Goal: Information Seeking & Learning: Learn about a topic

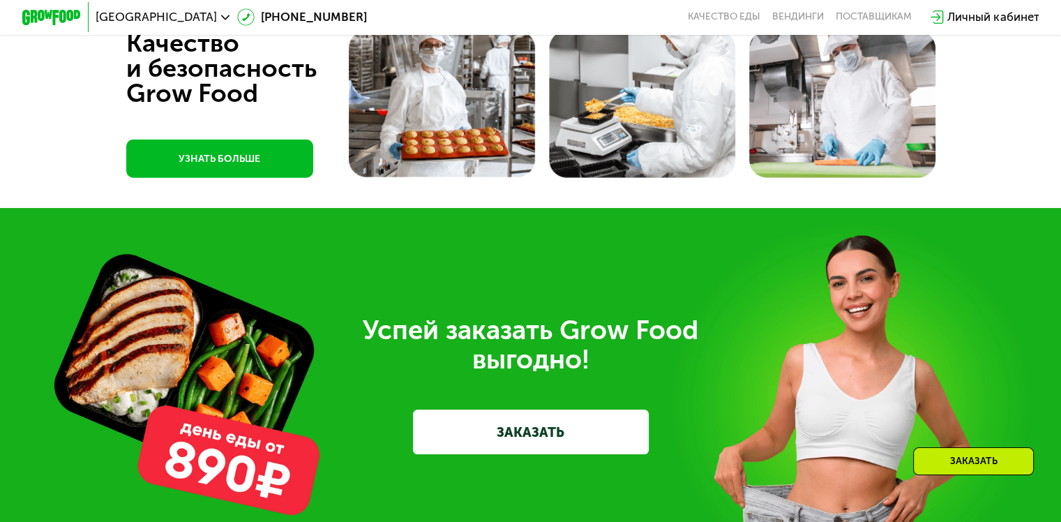
scroll to position [3892, 0]
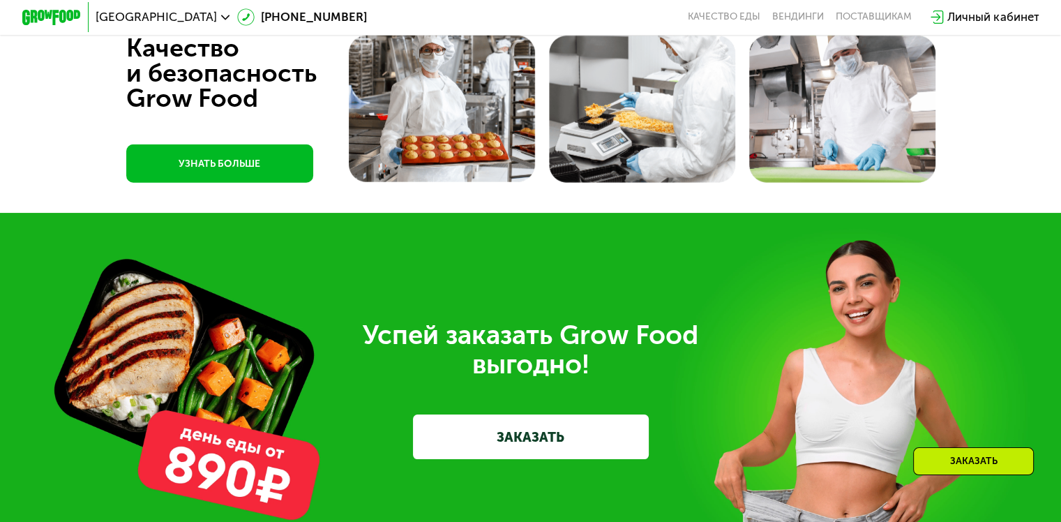
click at [1001, 213] on div at bounding box center [530, 105] width 1061 height 216
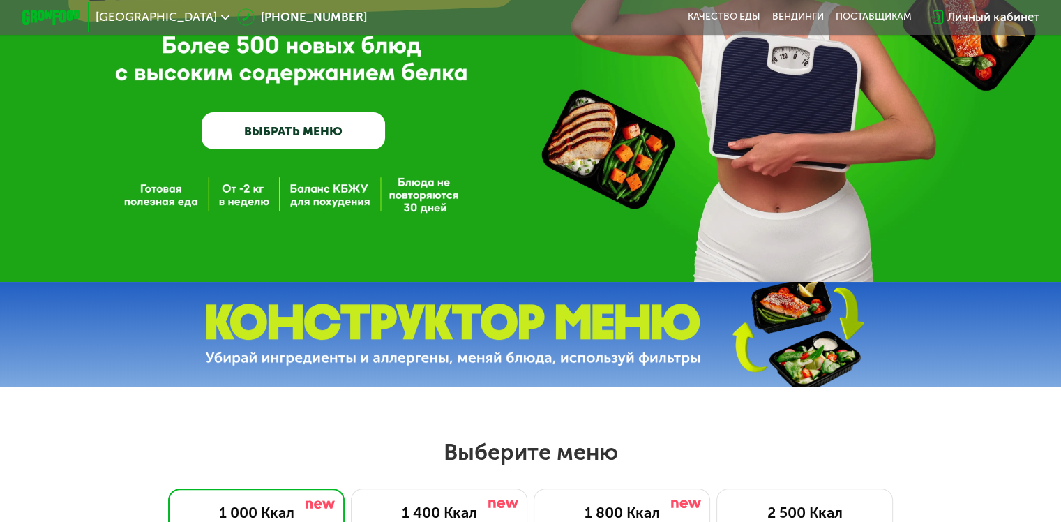
scroll to position [0, 0]
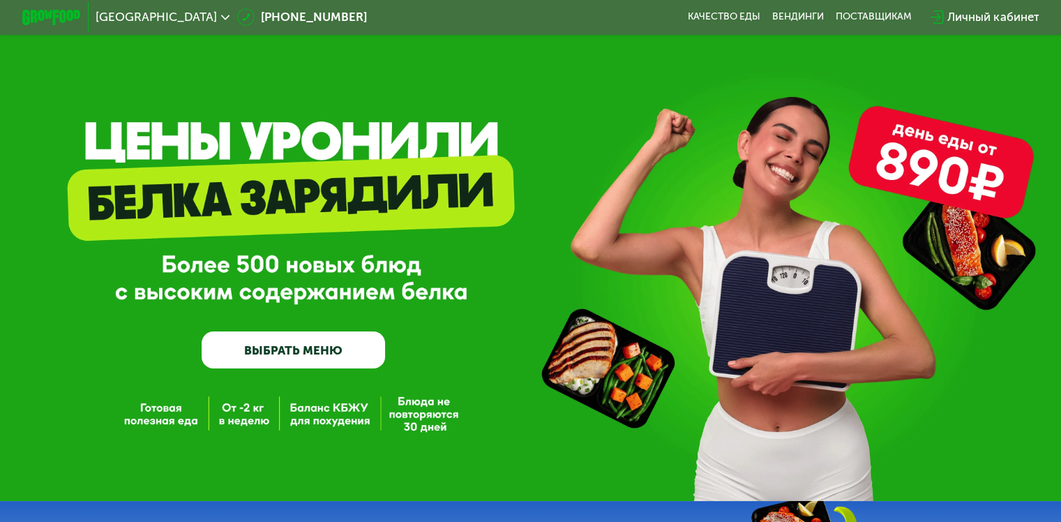
click at [334, 72] on div "GrowFood — доставка правильного питания ВЫБРАТЬ МЕНЮ" at bounding box center [530, 250] width 1061 height 501
click at [183, 24] on div "Санкт-Петербург" at bounding box center [163, 17] width 149 height 27
click at [183, 17] on span "Санкт-Петербург" at bounding box center [156, 17] width 121 height 12
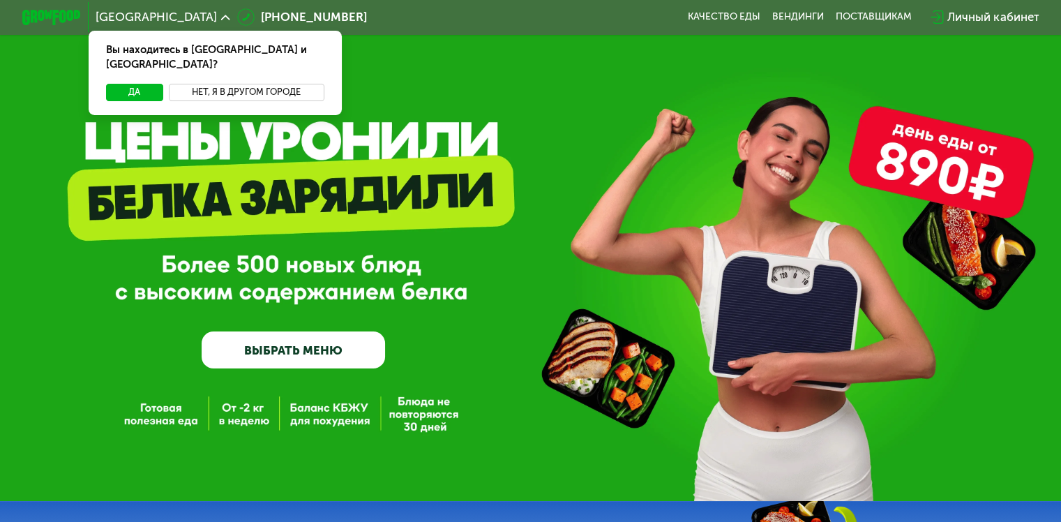
click at [218, 84] on button "Нет, я в другом городе" at bounding box center [247, 92] width 156 height 17
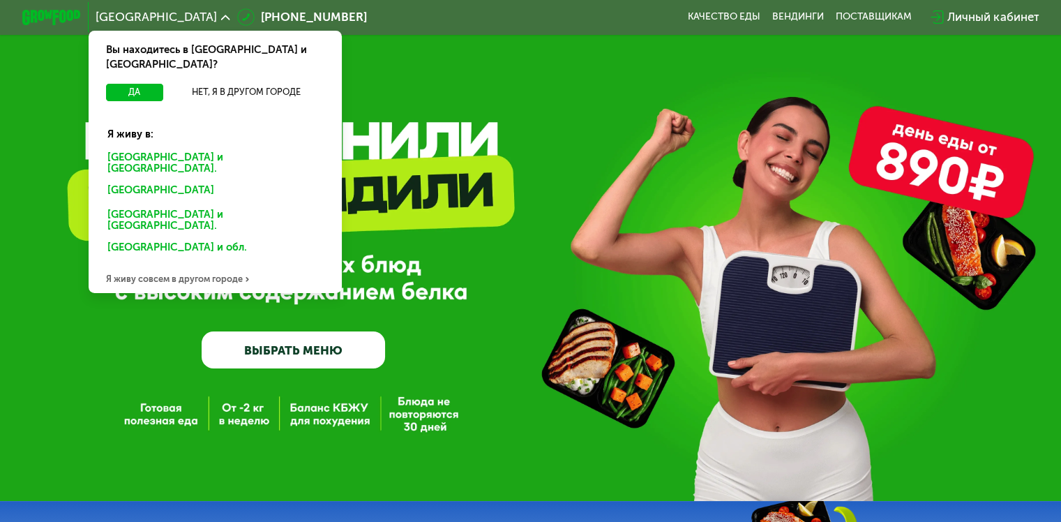
click at [139, 180] on div "Москве и обл." at bounding box center [212, 192] width 230 height 24
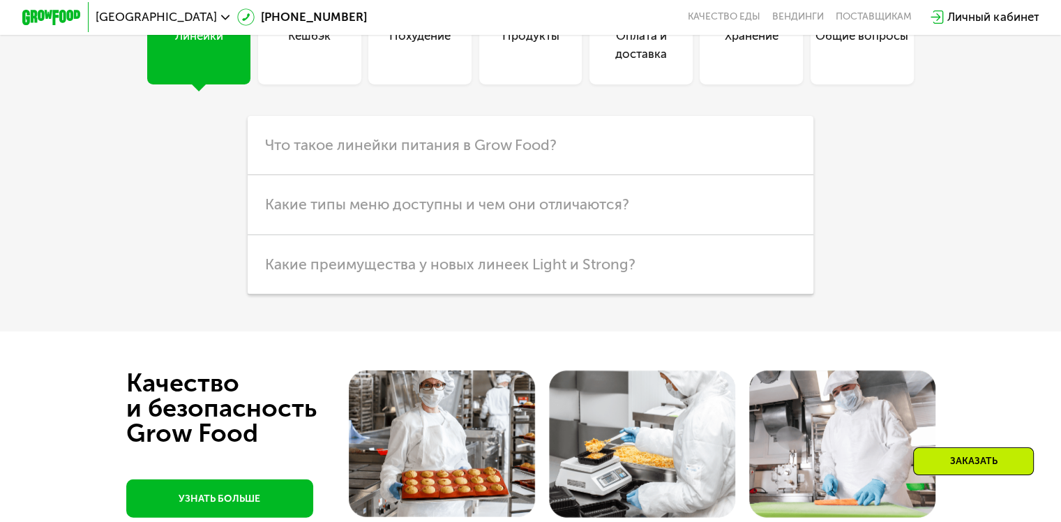
scroll to position [3560, 0]
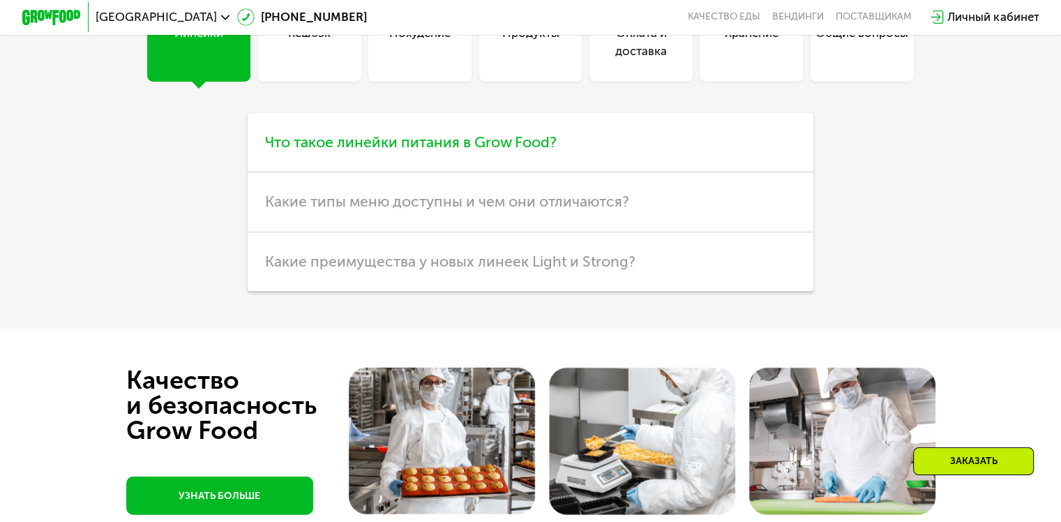
click at [534, 151] on span "Что такое линейки питания в Grow Food?" at bounding box center [411, 141] width 292 height 17
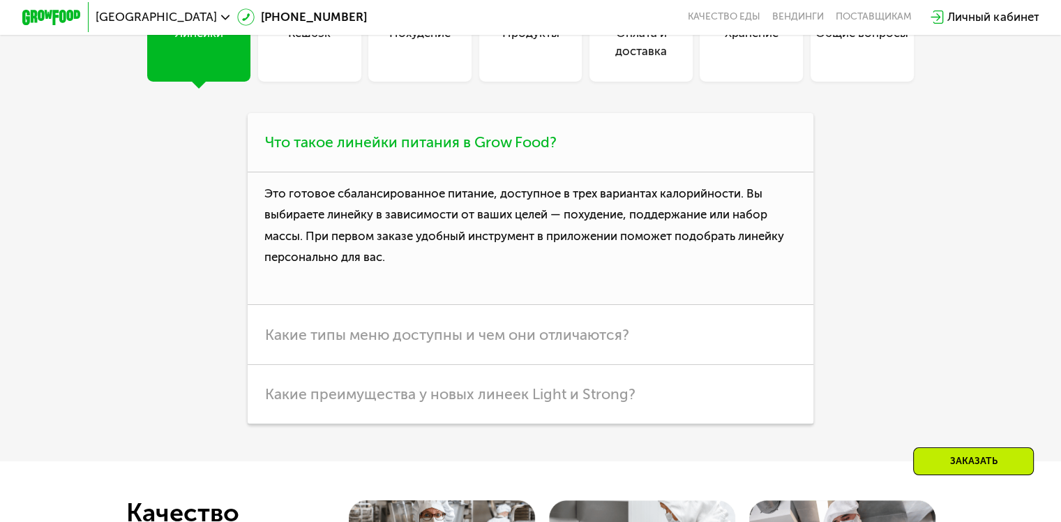
click at [661, 305] on p "Это готовое сбалансированное питание, доступное в трех вариантах калорийности. …" at bounding box center [531, 238] width 566 height 133
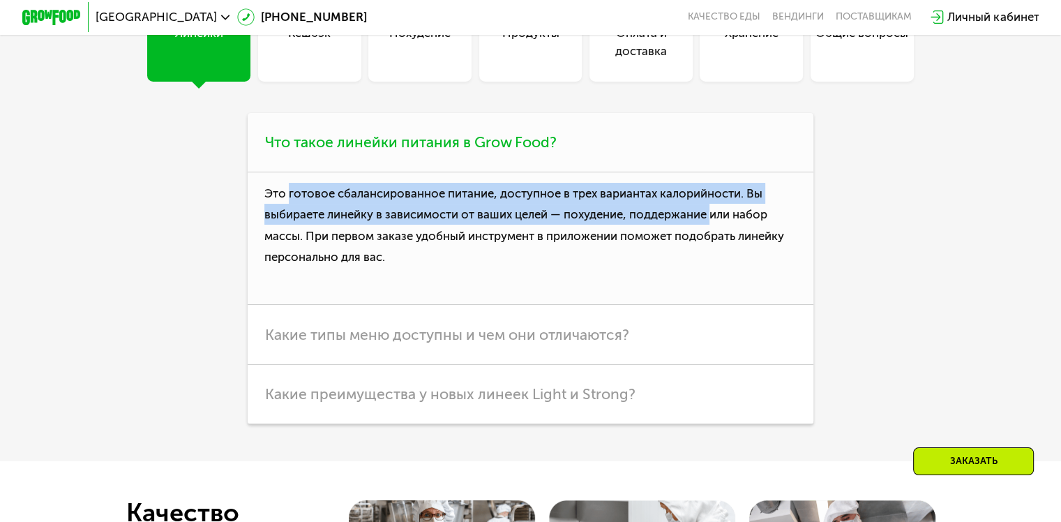
drag, startPoint x: 285, startPoint y: 352, endPoint x: 718, endPoint y: 368, distance: 432.7
click at [718, 305] on p "Это готовое сбалансированное питание, доступное в трех вариантах калорийности. …" at bounding box center [531, 238] width 566 height 133
click at [697, 305] on p "Это готовое сбалансированное питание, доступное в трех вариантах калорийности. …" at bounding box center [531, 238] width 566 height 133
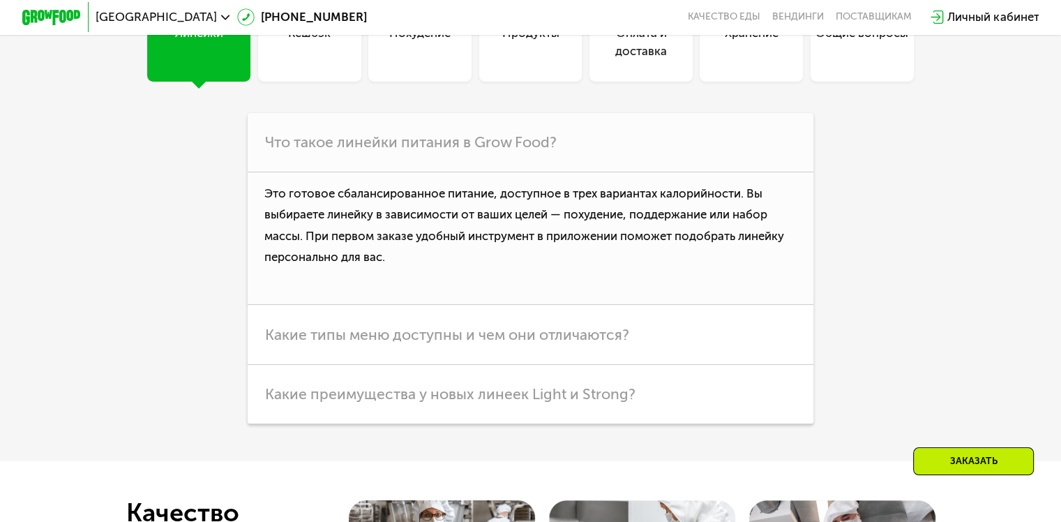
click at [837, 60] on div "Общие вопросы" at bounding box center [861, 42] width 93 height 36
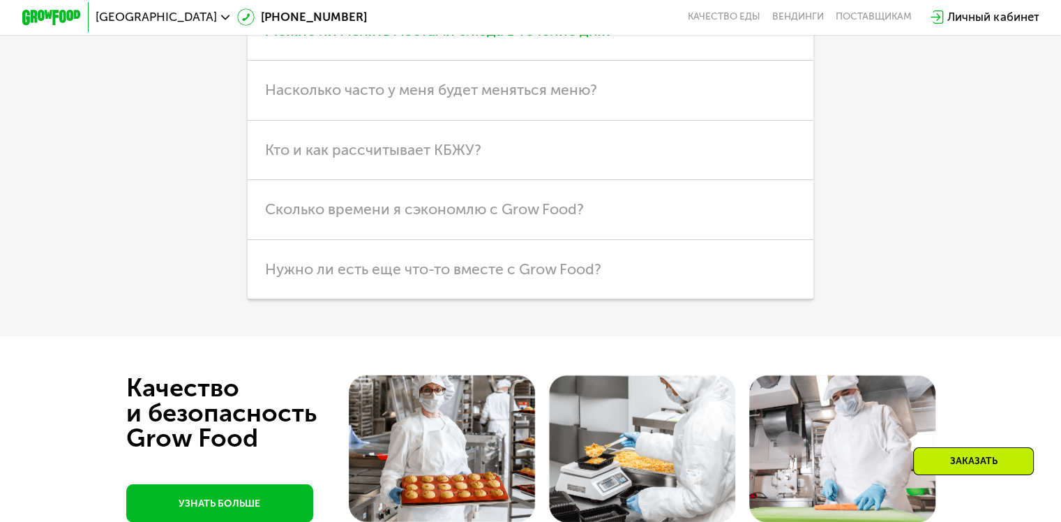
scroll to position [3680, 0]
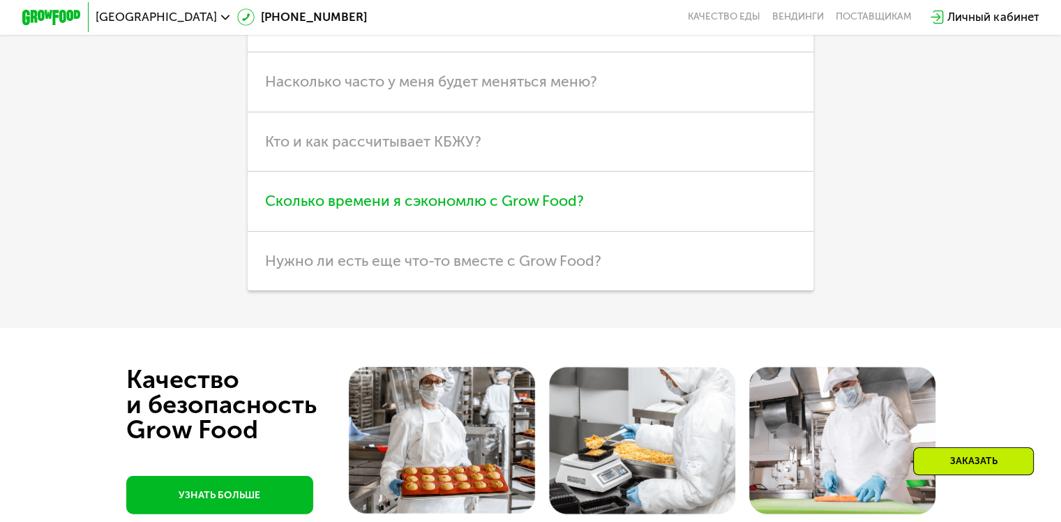
click at [528, 209] on span "Сколько времени я сэкономлю с Grow Food?" at bounding box center [424, 200] width 319 height 17
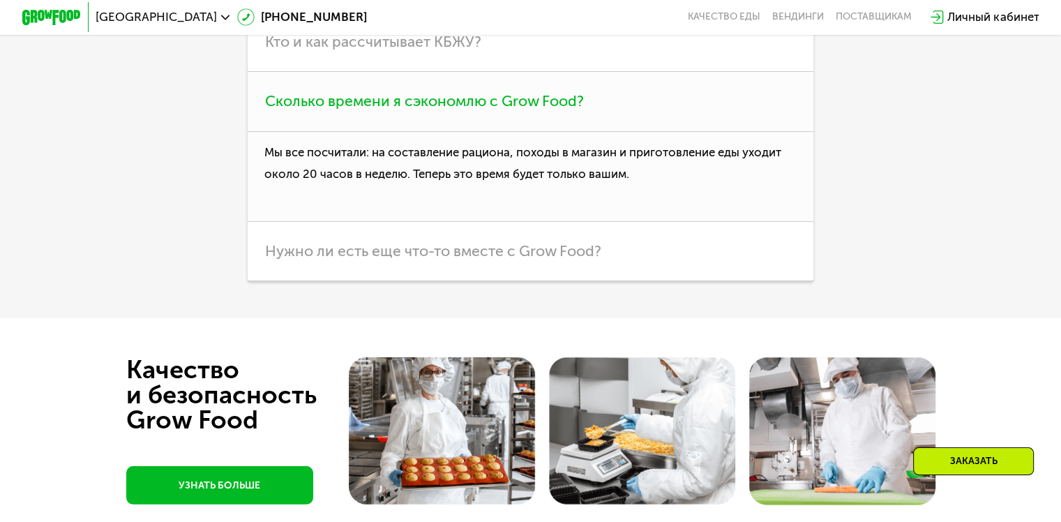
scroll to position [3783, 0]
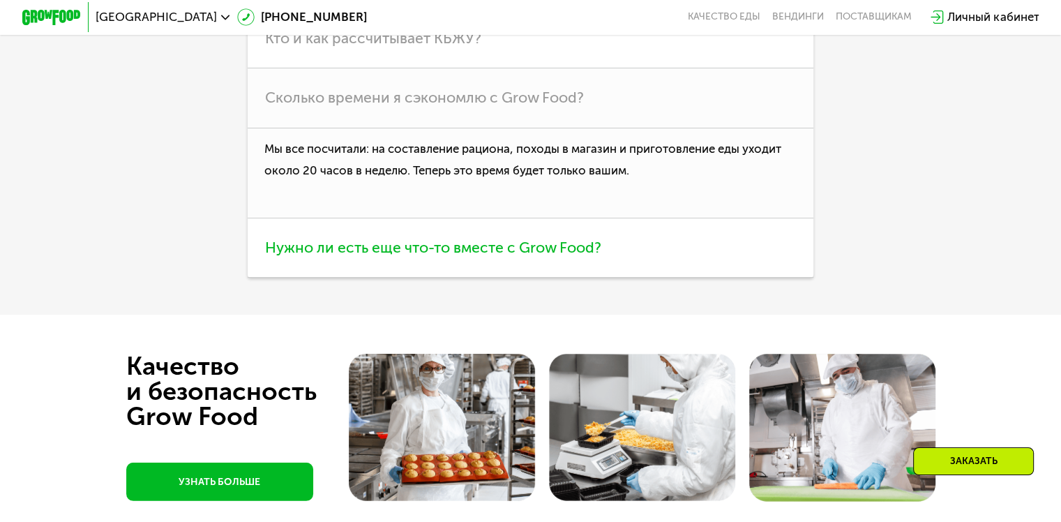
click at [554, 256] on span "Нужно ли есть еще что-то вместе с Grow Food?" at bounding box center [433, 247] width 336 height 17
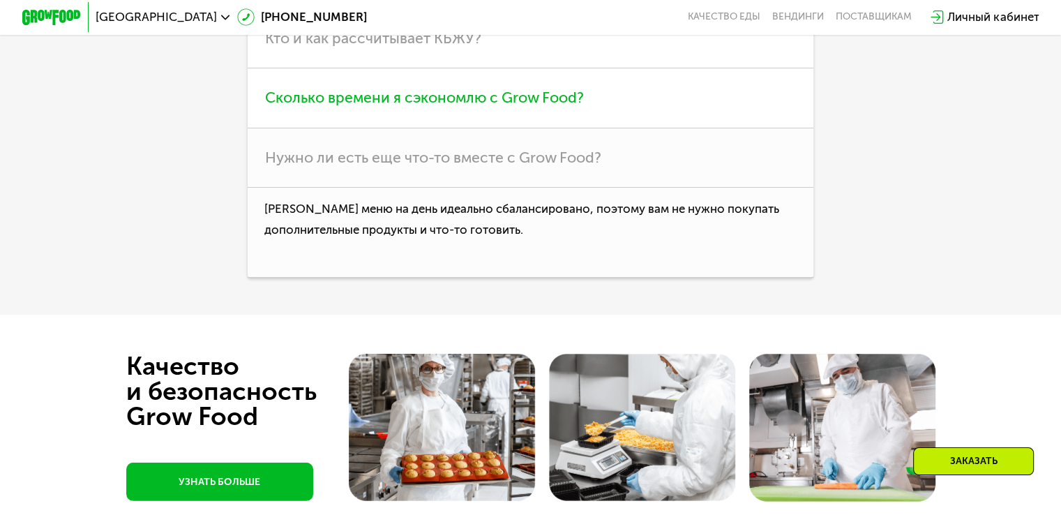
click at [490, 106] on span "Сколько времени я сэкономлю с Grow Food?" at bounding box center [424, 97] width 319 height 17
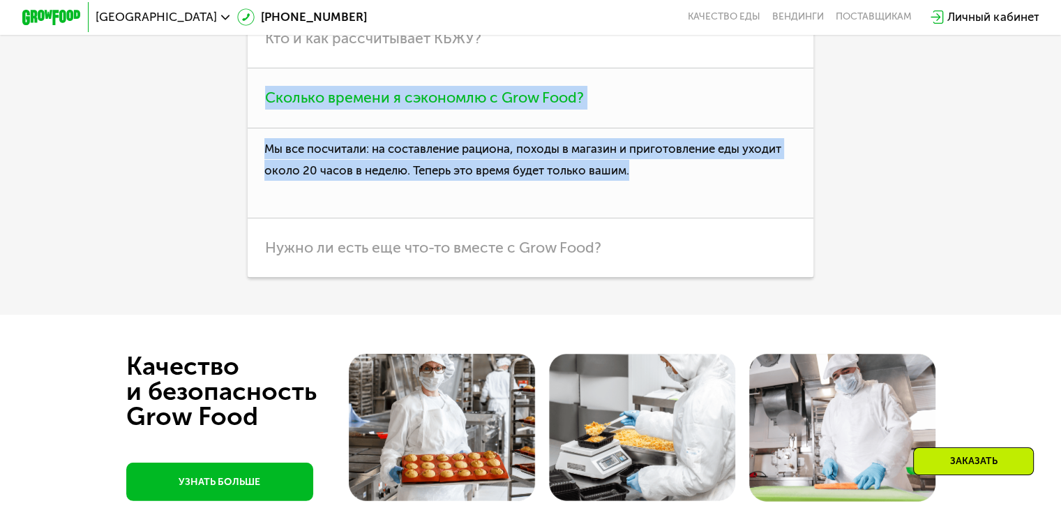
drag, startPoint x: 633, startPoint y: 331, endPoint x: 252, endPoint y: 257, distance: 387.9
click at [252, 218] on div "Сколько времени я сэкономлю с Grow Food? Мы все посчитали: на составление рацио…" at bounding box center [531, 143] width 566 height 150
copy div "Сколько времени я сэкономлю с Grow Food? Мы все посчитали: на составление рацио…"
click at [658, 128] on h3 "Сколько времени я сэкономлю с Grow Food?" at bounding box center [531, 97] width 566 height 59
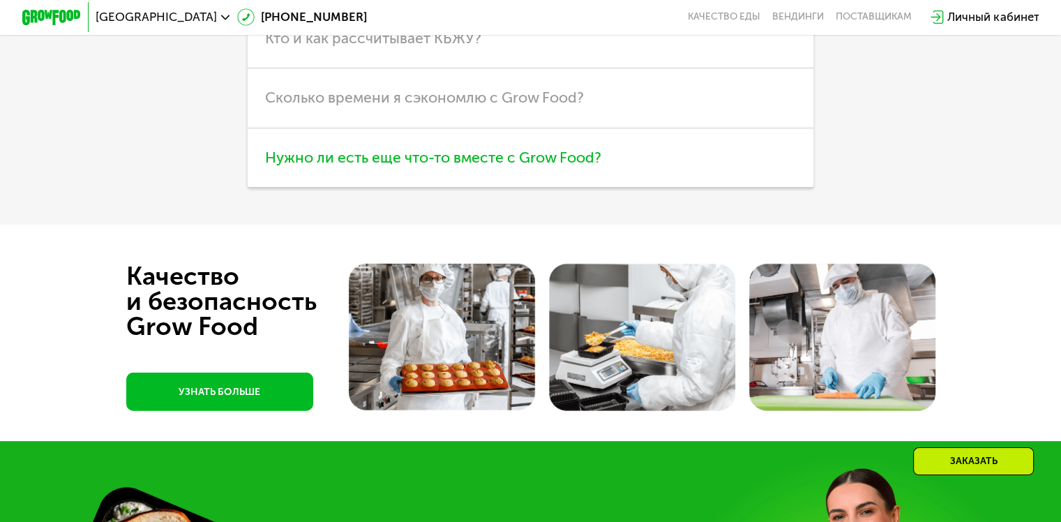
click at [542, 188] on h3 "Нужно ли есть еще что-то вместе с Grow Food?" at bounding box center [531, 157] width 566 height 59
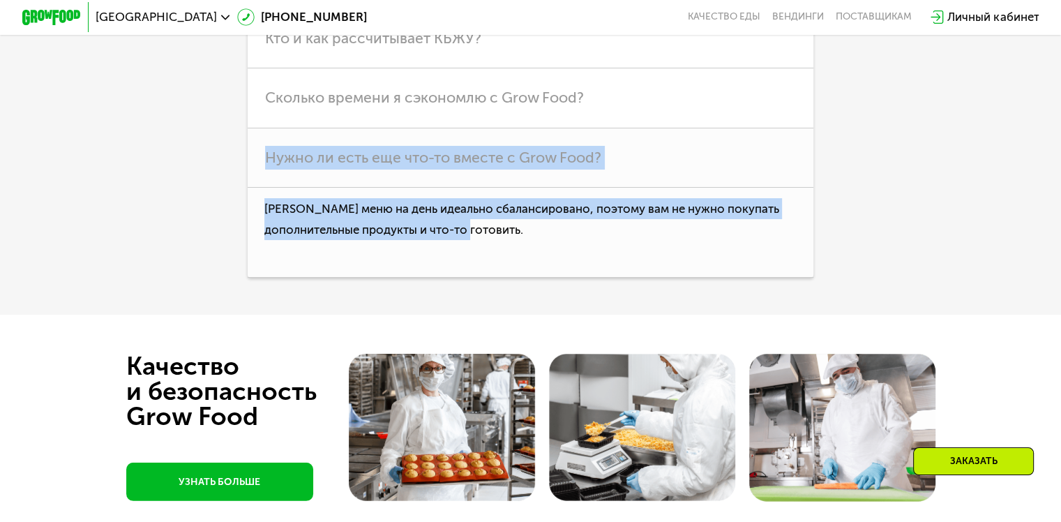
drag, startPoint x: 524, startPoint y: 393, endPoint x: 236, endPoint y: 319, distance: 296.5
click at [236, 278] on div "Линейки Кешбэк Похудение Продукты Оплата и доставка Хранение Общие вопросы Что …" at bounding box center [530, 16] width 825 height 522
copy div "Нужно ли есть еще что-то вместе с Grow Food? Наше меню на день идеально сбаланс…"
